Goal: Transaction & Acquisition: Purchase product/service

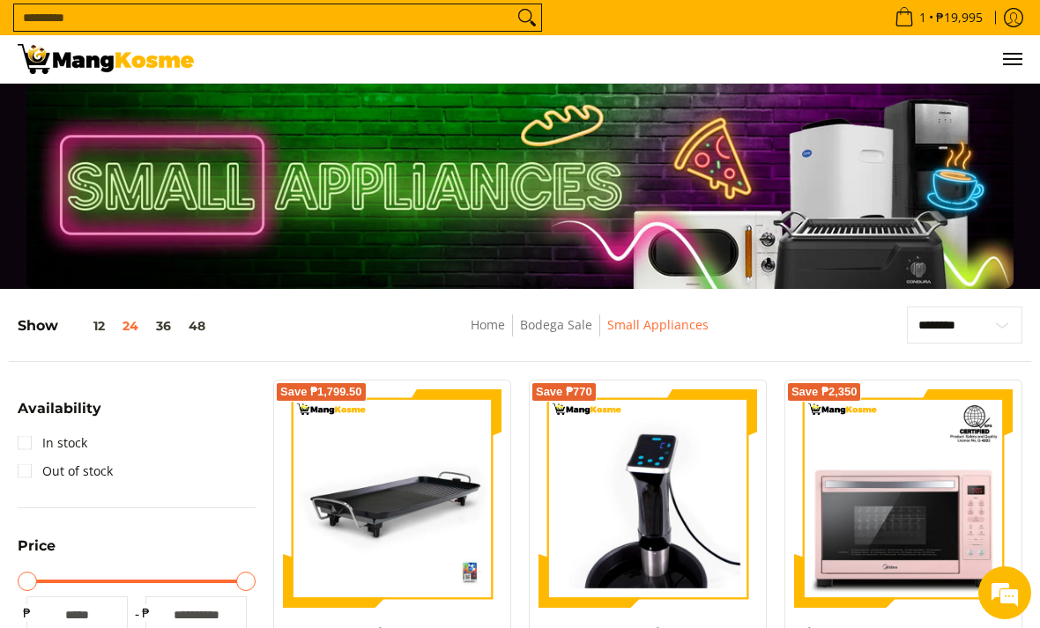
click at [135, 66] on img at bounding box center [106, 59] width 176 height 30
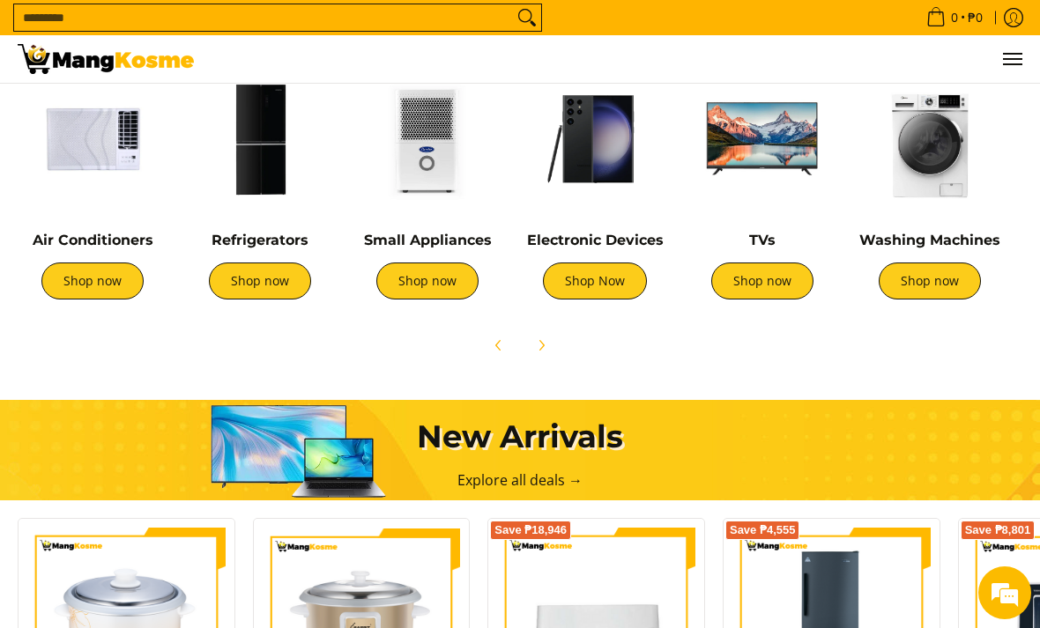
scroll to position [682, 0]
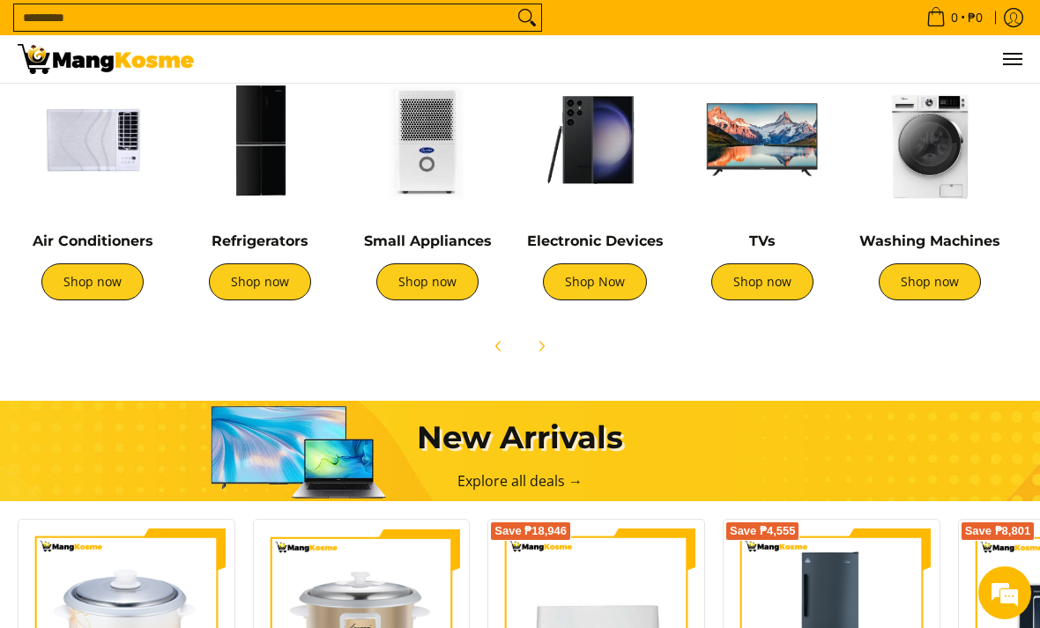
click at [263, 182] on img at bounding box center [260, 140] width 150 height 150
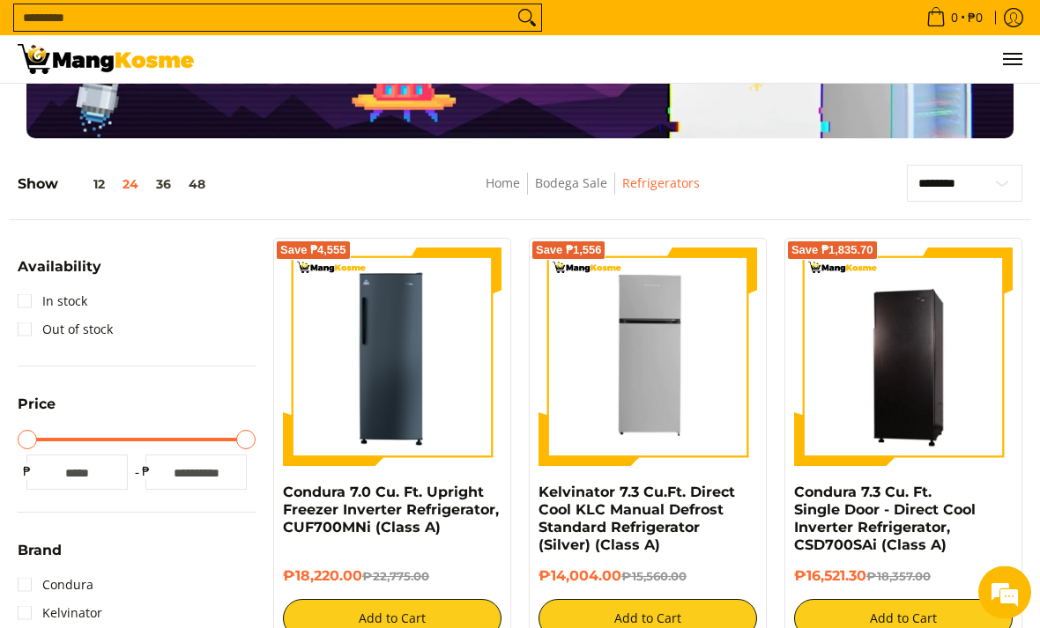
scroll to position [159, 0]
click at [587, 406] on img at bounding box center [647, 357] width 219 height 219
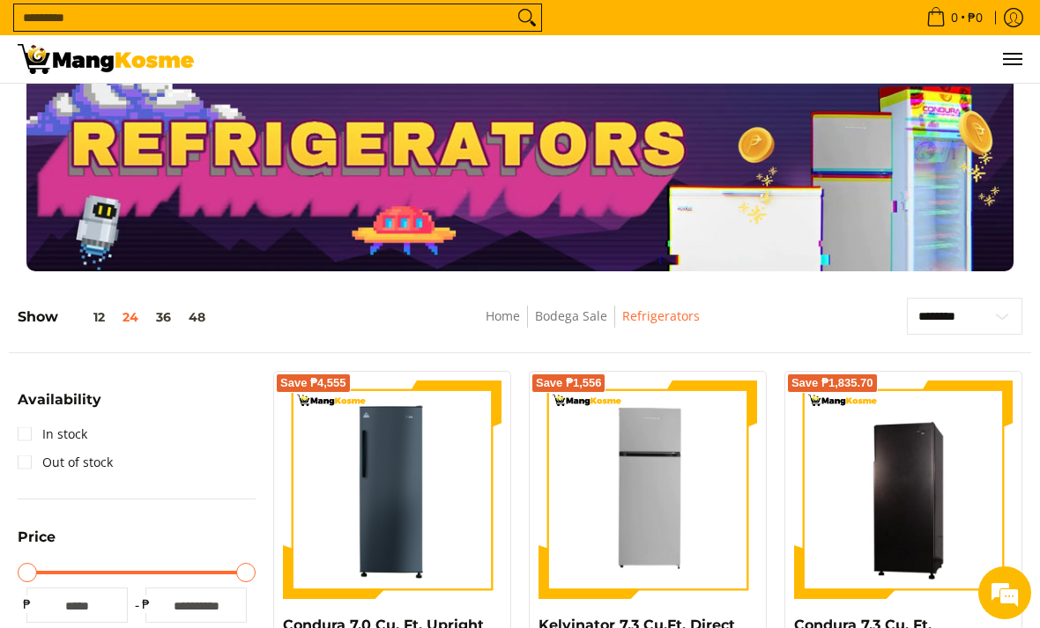
scroll to position [0, 0]
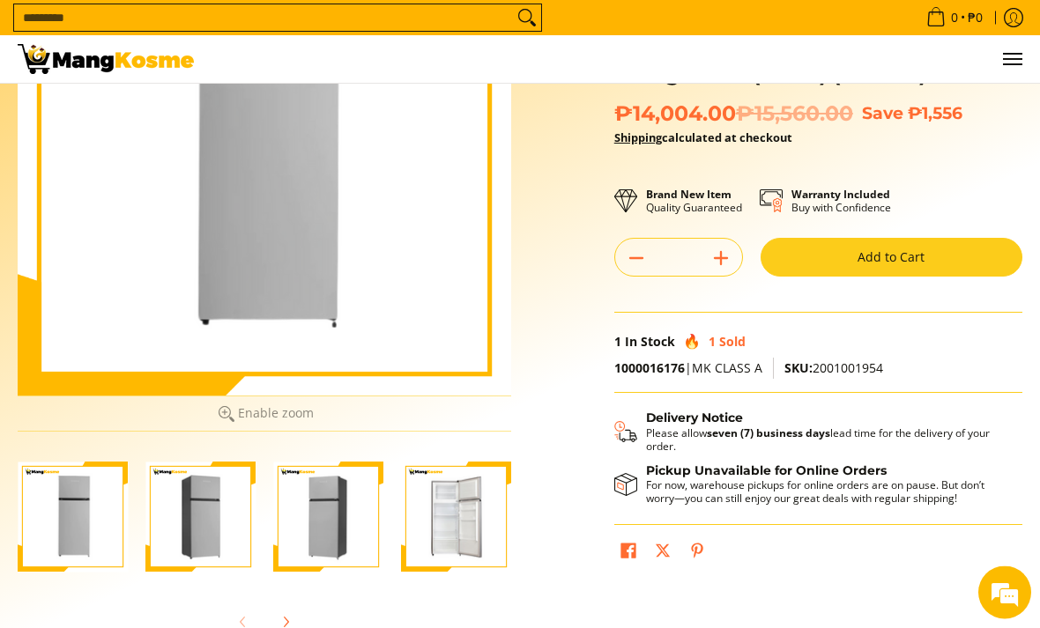
scroll to position [239, 0]
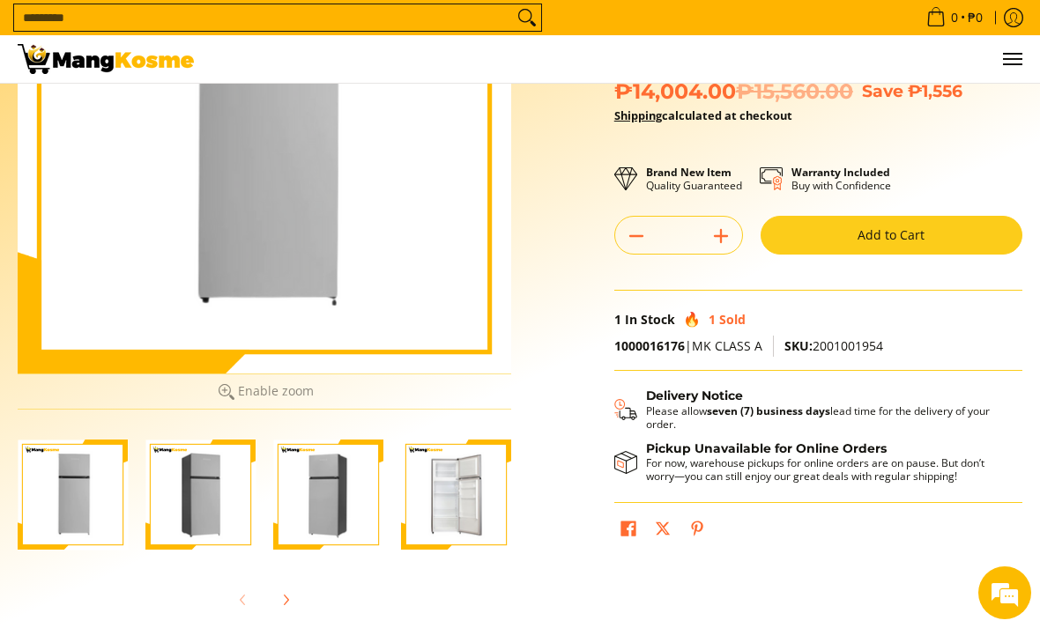
click at [187, 505] on img "Kelvinator 7.3 Cu.Ft. Direct Cool KLC Manual Defrost Standard Refrigerator (Sil…" at bounding box center [200, 495] width 110 height 110
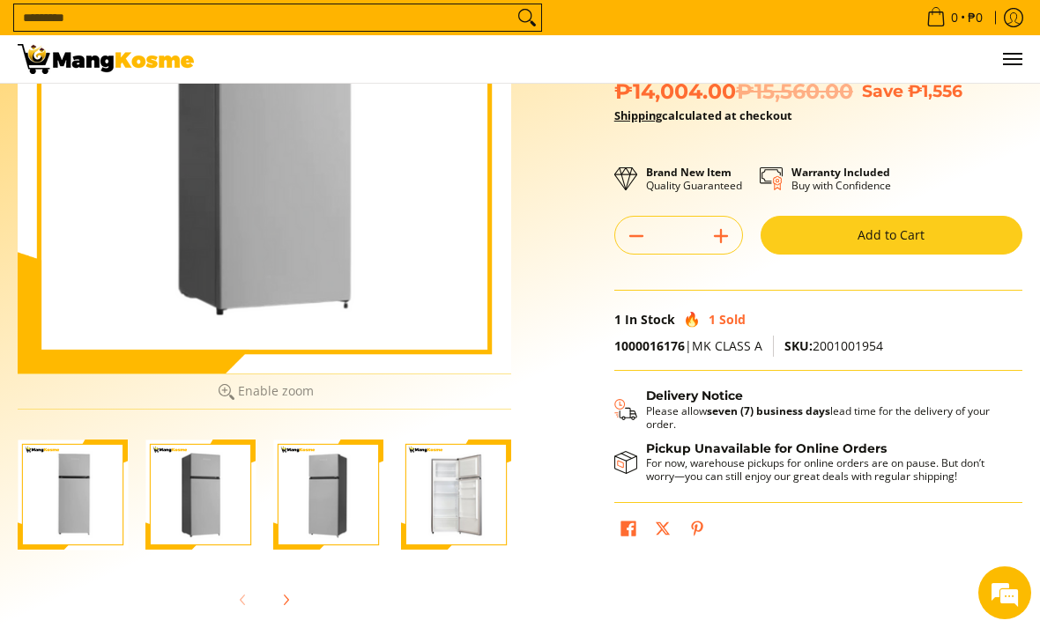
click at [345, 518] on img "Kelvinator 7.3 Cu.Ft. Direct Cool KLC Manual Defrost Standard Refrigerator (Sil…" at bounding box center [328, 495] width 110 height 110
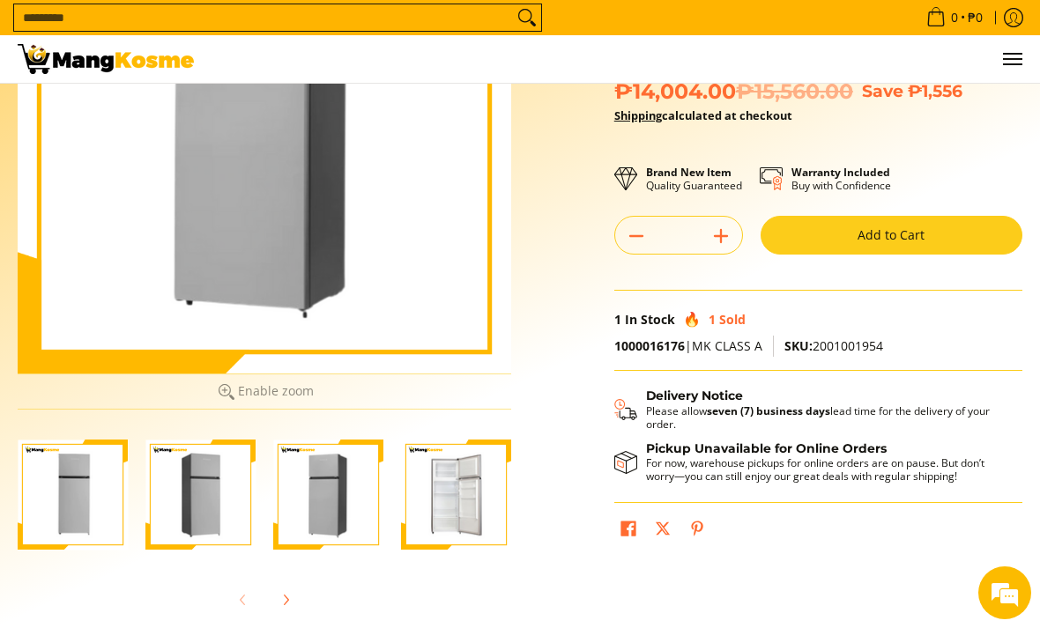
click at [449, 528] on img "Kelvinator 7.3 Cu.Ft. Direct Cool KLC Manual Defrost Standard Refrigerator (Sil…" at bounding box center [456, 495] width 110 height 110
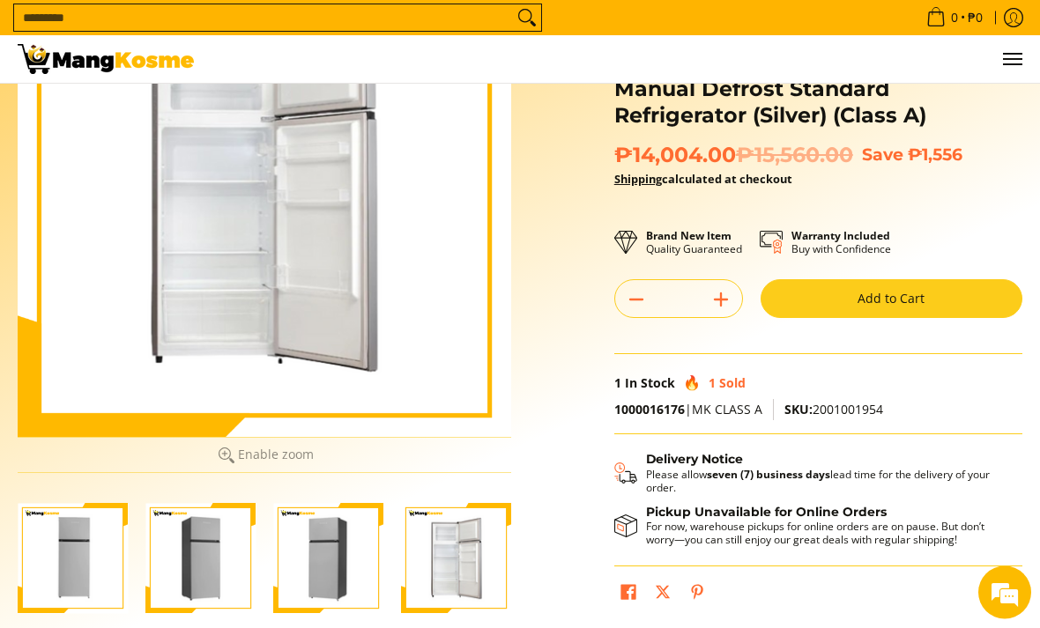
scroll to position [175, 0]
click at [327, 541] on img "Kelvinator 7.3 Cu.Ft. Direct Cool KLC Manual Defrost Standard Refrigerator (Sil…" at bounding box center [328, 558] width 110 height 110
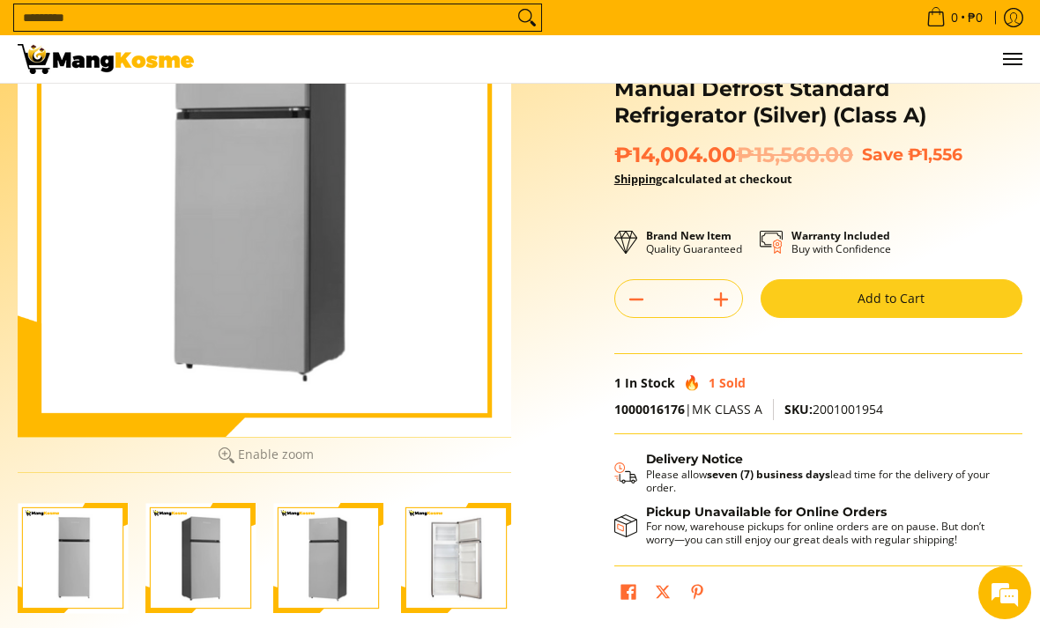
scroll to position [0, 0]
click at [67, 538] on img "Kelvinator 7.3 Cu.Ft. Direct Cool KLC Manual Defrost Standard Refrigerator (Sil…" at bounding box center [73, 558] width 110 height 110
